Goal: Check status: Check status

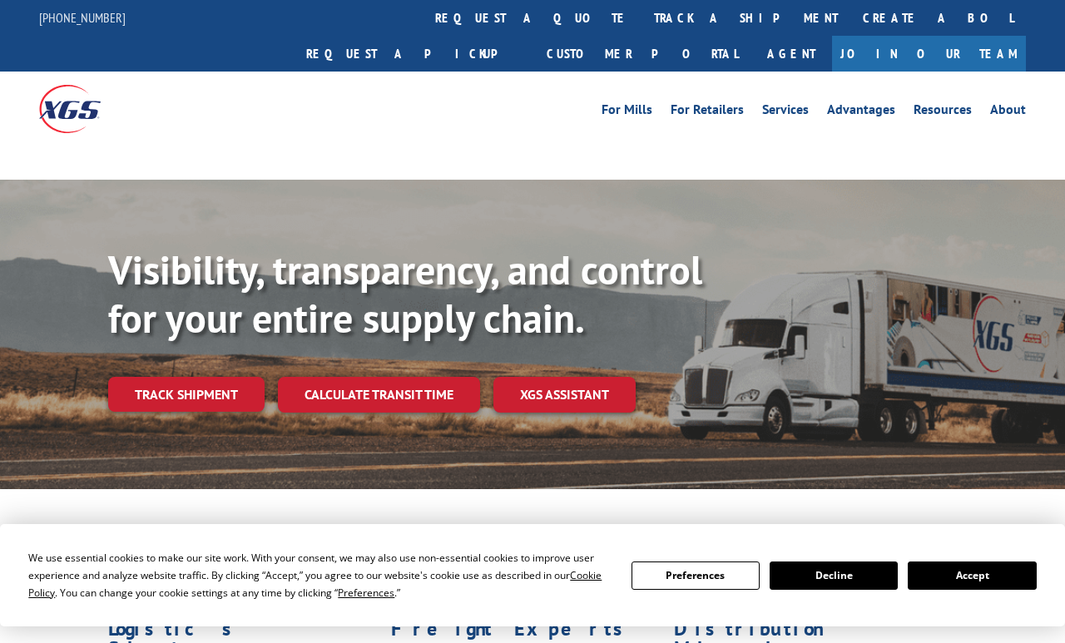
scroll to position [7, 0]
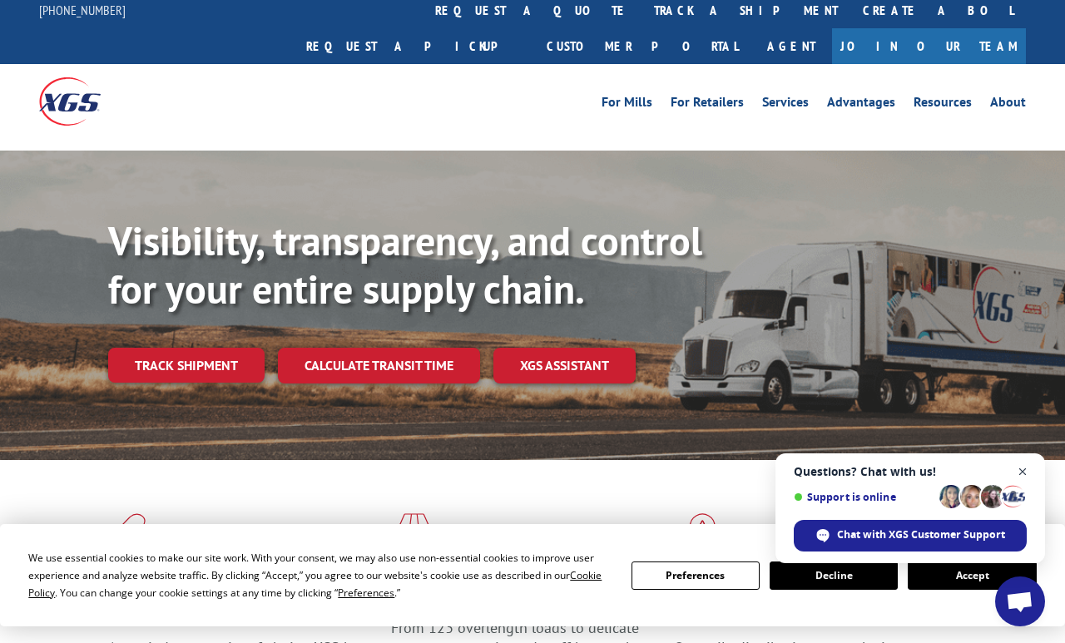
click at [1032, 477] on span "Open chat" at bounding box center [1023, 472] width 21 height 21
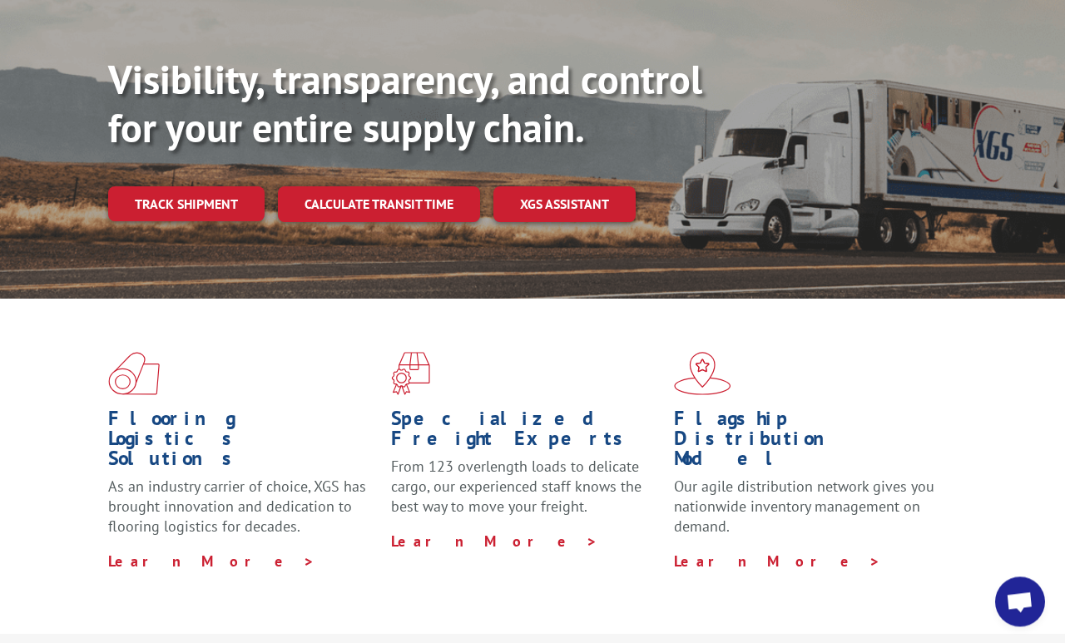
scroll to position [0, 0]
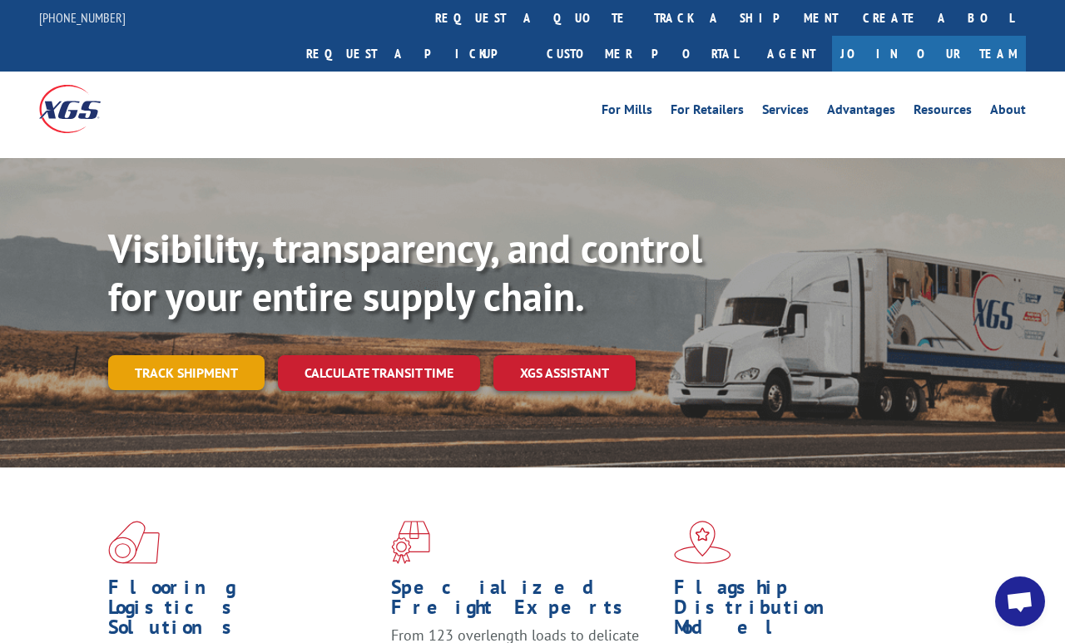
click at [183, 355] on link "Track shipment" at bounding box center [186, 372] width 156 height 35
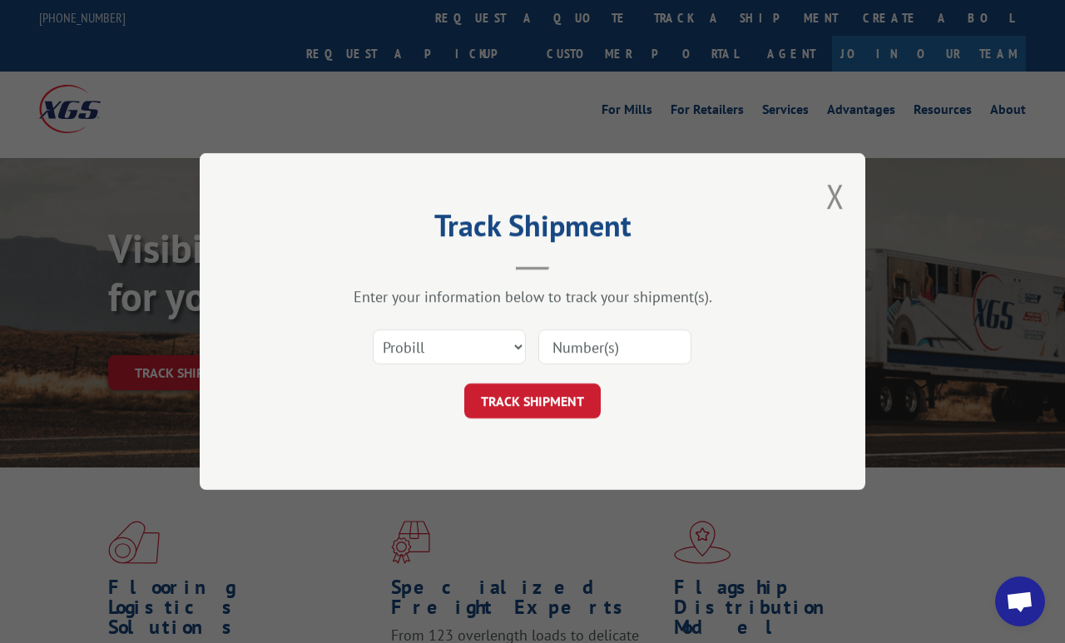
click at [586, 339] on input at bounding box center [614, 346] width 153 height 35
type input "3364896"
click at [527, 404] on button "TRACK SHIPMENT" at bounding box center [532, 401] width 136 height 35
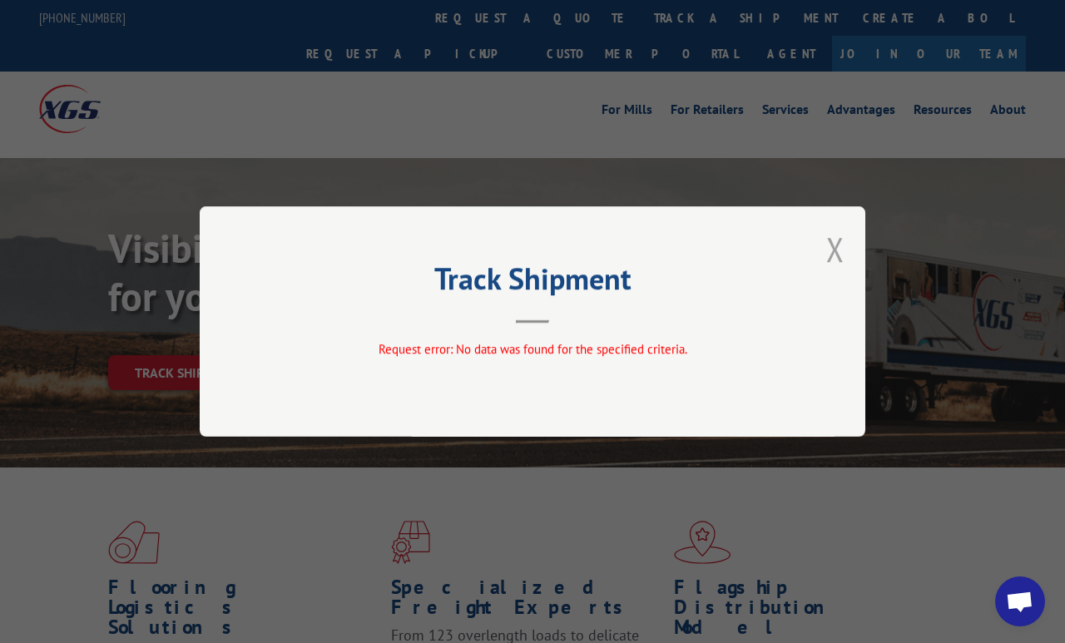
click at [844, 249] on button "Close modal" at bounding box center [835, 249] width 18 height 44
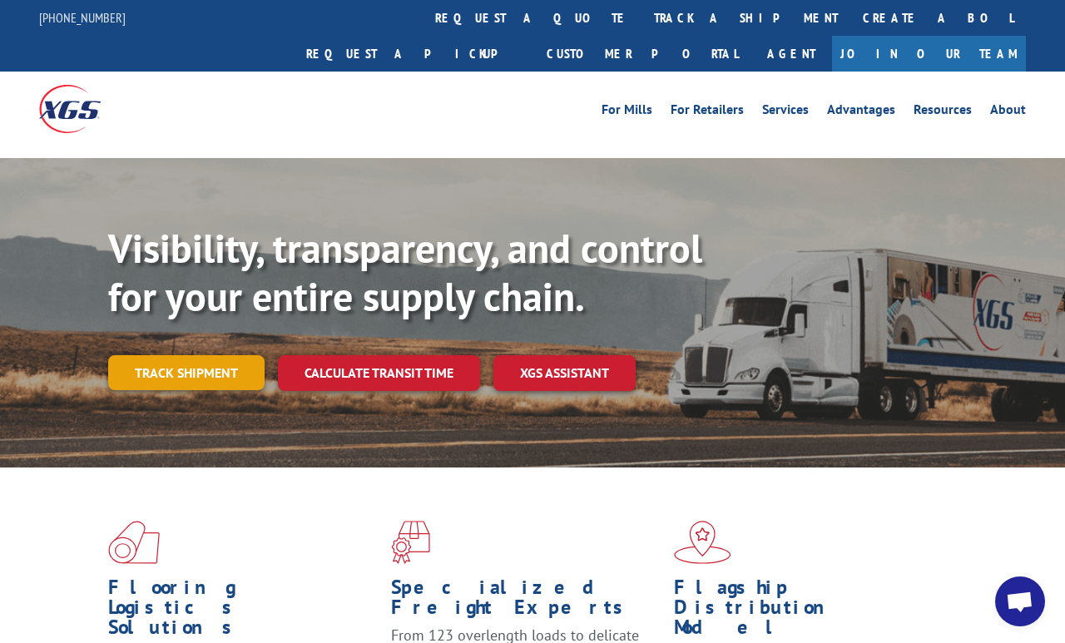
click at [182, 355] on link "Track shipment" at bounding box center [186, 372] width 156 height 35
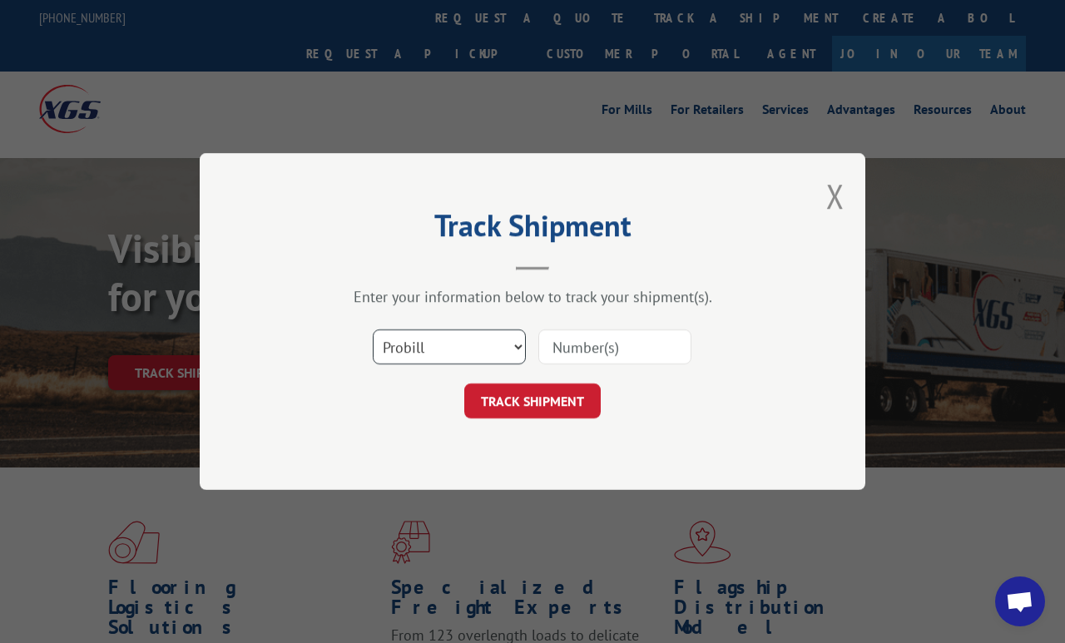
click at [509, 343] on select "Select category... Probill BOL PO" at bounding box center [449, 346] width 153 height 35
select select "bol"
click at [602, 353] on input at bounding box center [614, 346] width 153 height 35
type input "3364896"
click at [529, 392] on button "TRACK SHIPMENT" at bounding box center [532, 401] width 136 height 35
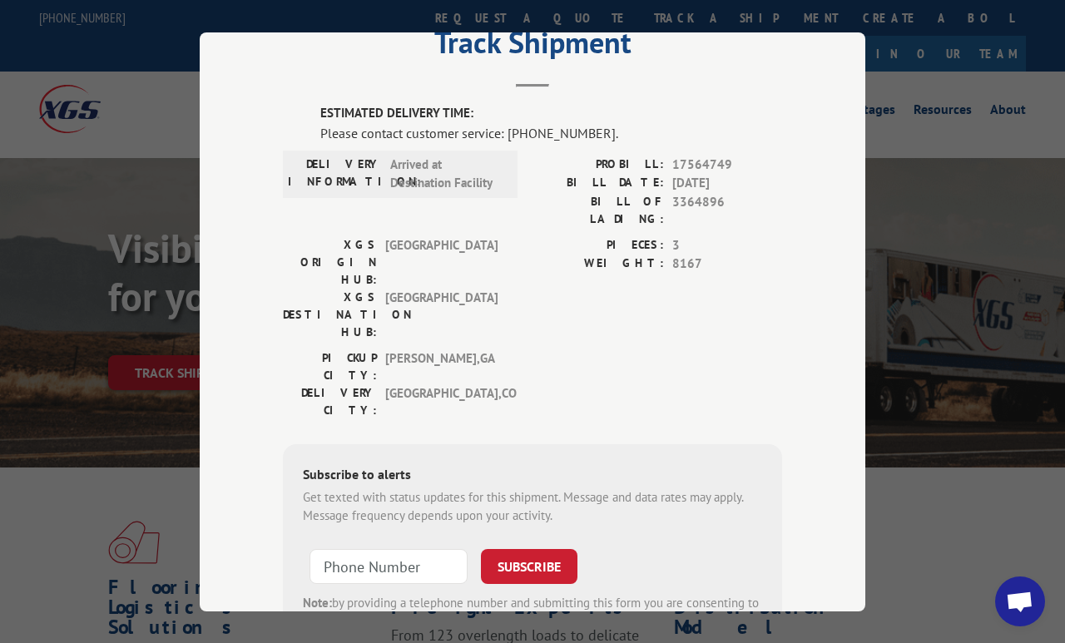
scroll to position [64, 0]
click at [512, 612] on div "Track Shipment ESTIMATED DELIVERY TIME: Please contact customer service: [PHONE…" at bounding box center [533, 321] width 666 height 579
